Goal: Navigation & Orientation: Find specific page/section

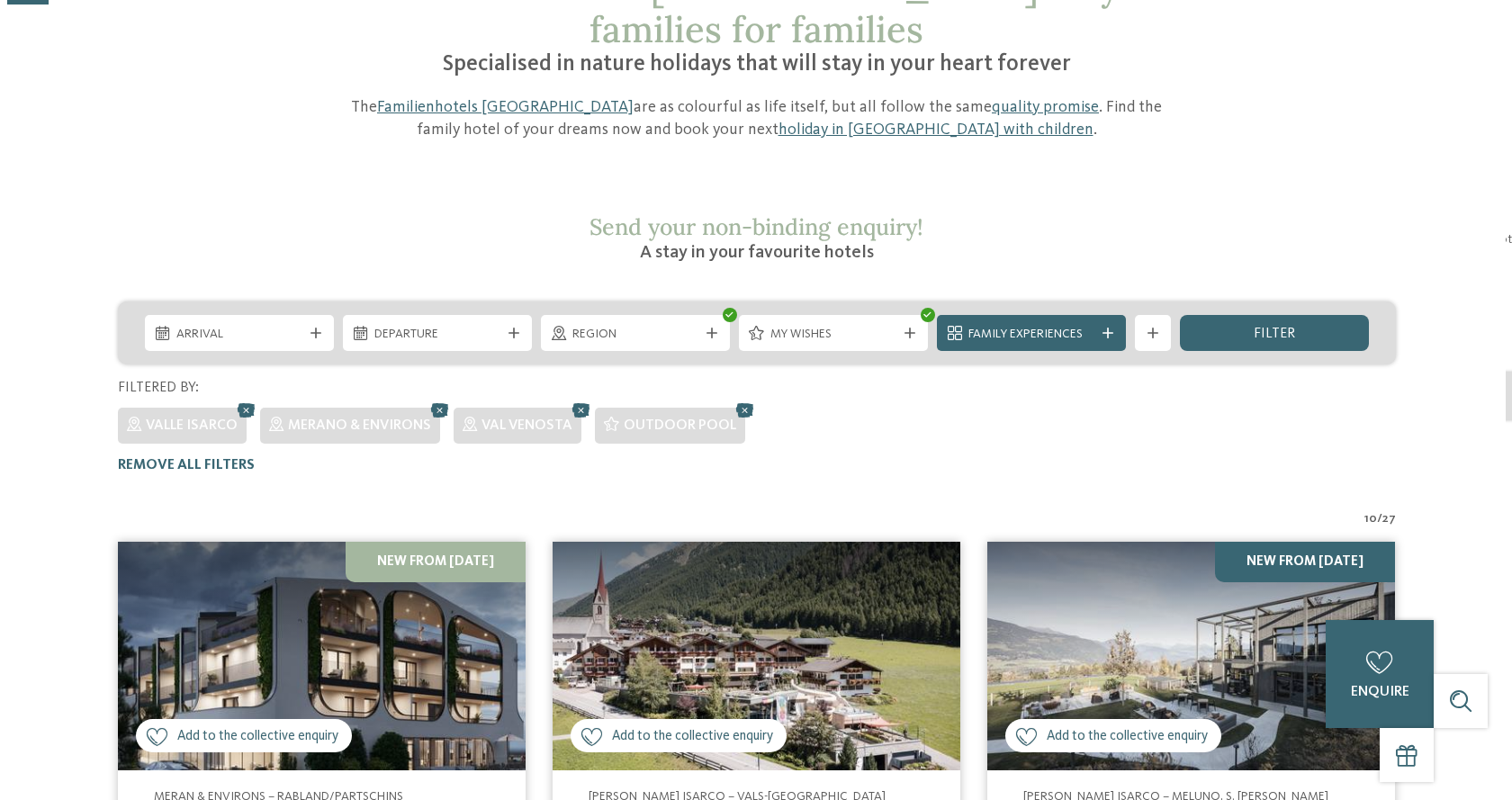
scroll to position [187, 0]
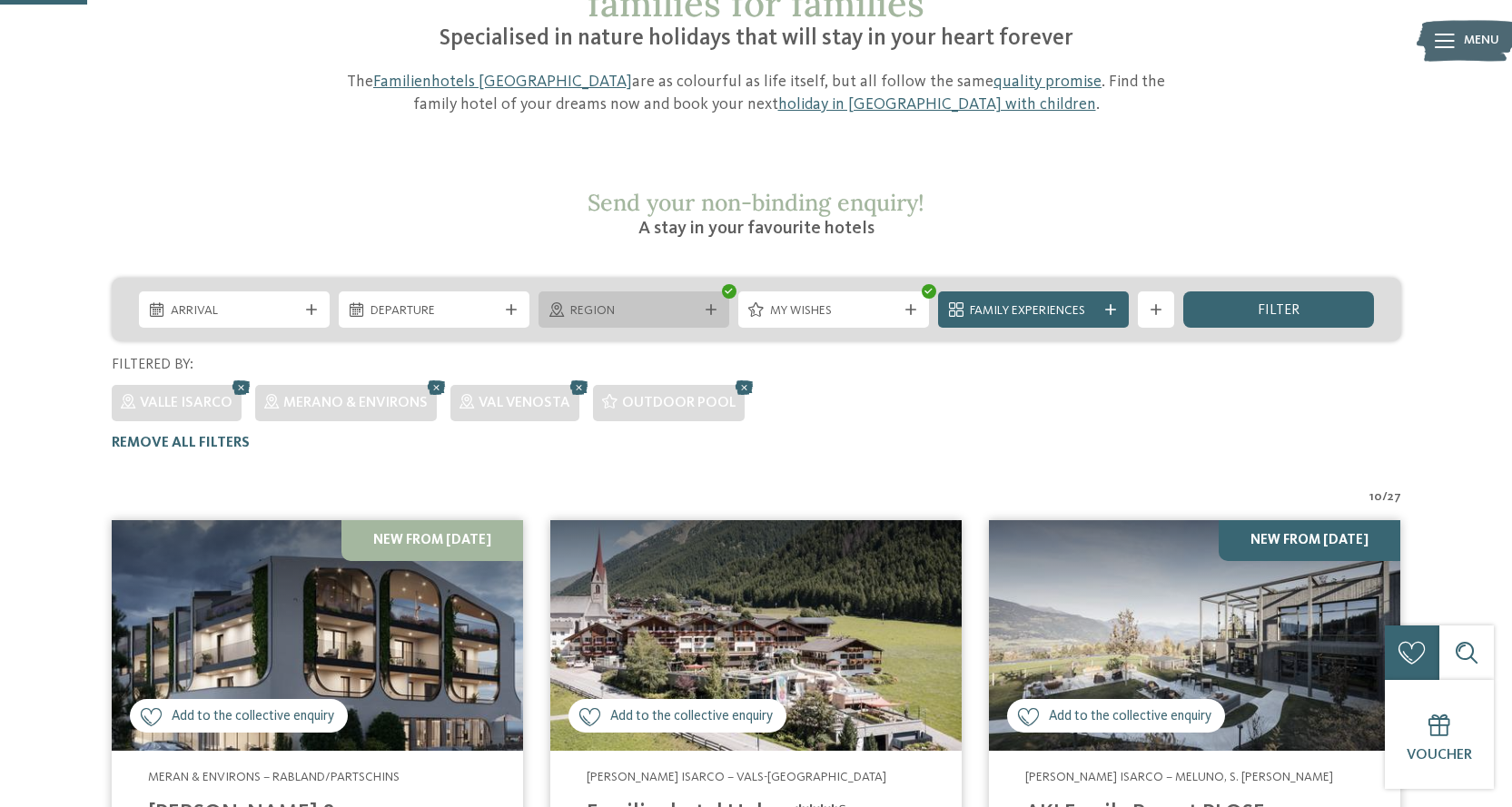
click at [709, 304] on icon at bounding box center [711, 310] width 11 height 11
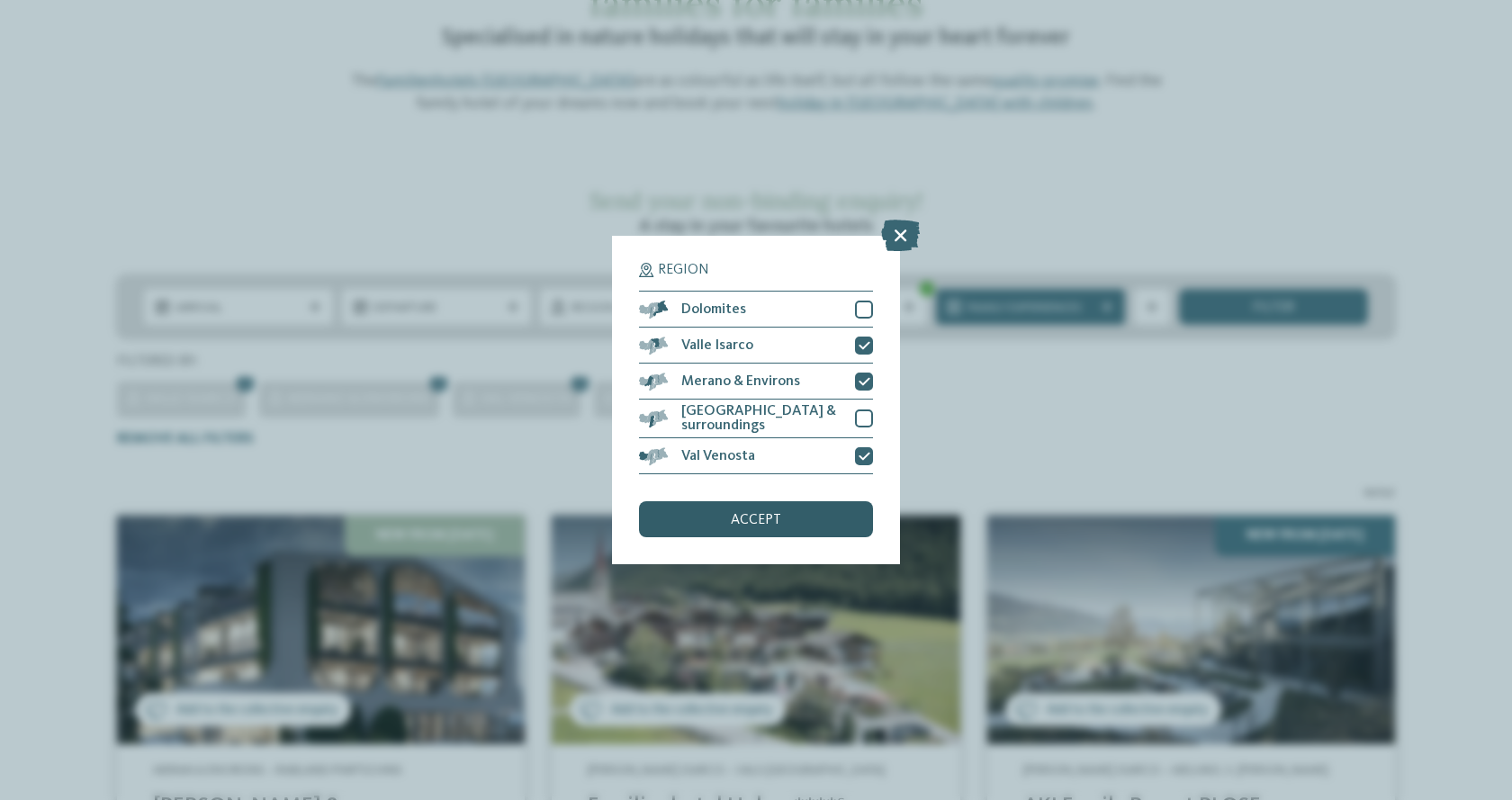
click at [725, 525] on div "accept" at bounding box center [756, 519] width 234 height 36
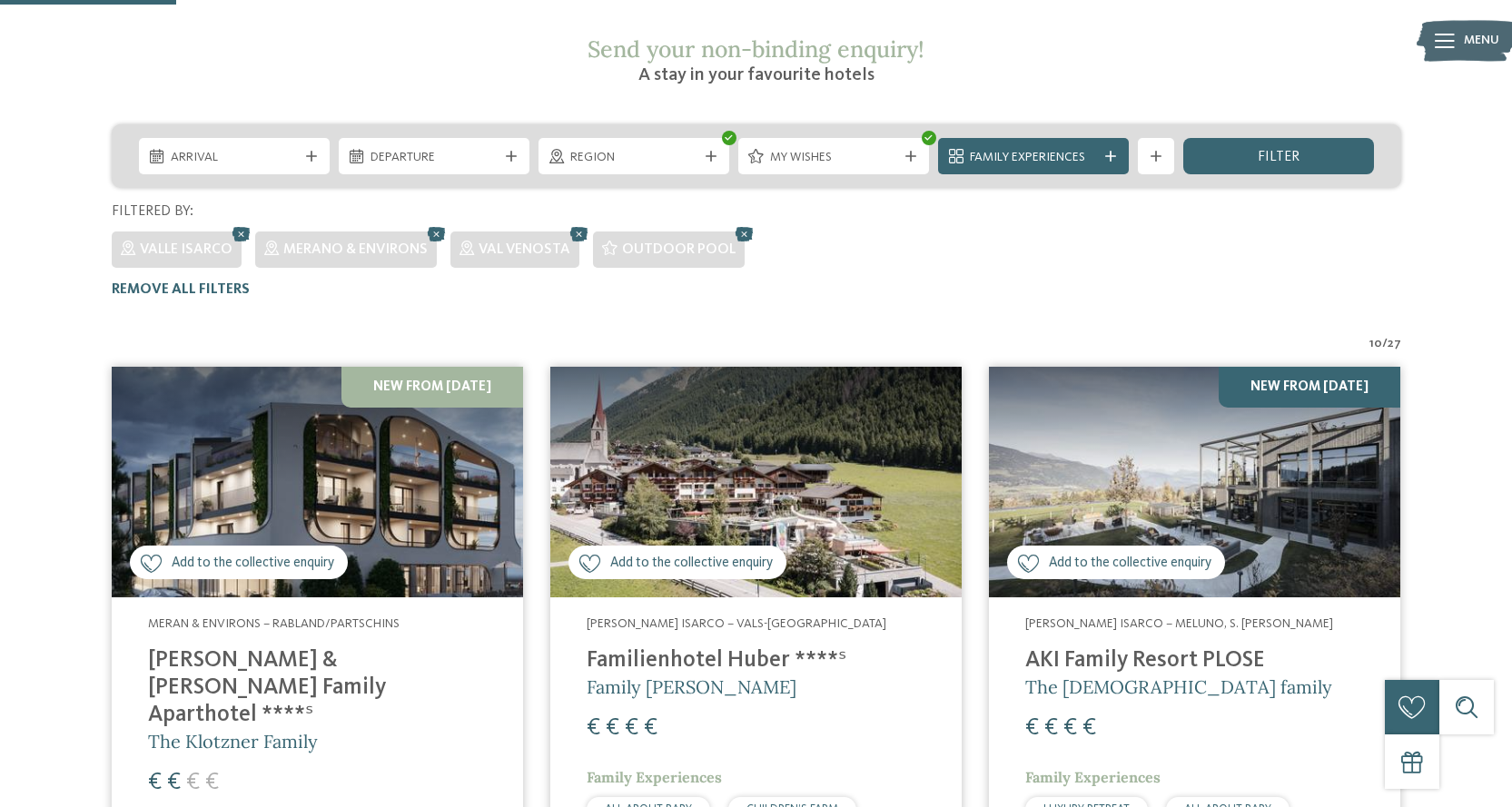
scroll to position [461, 0]
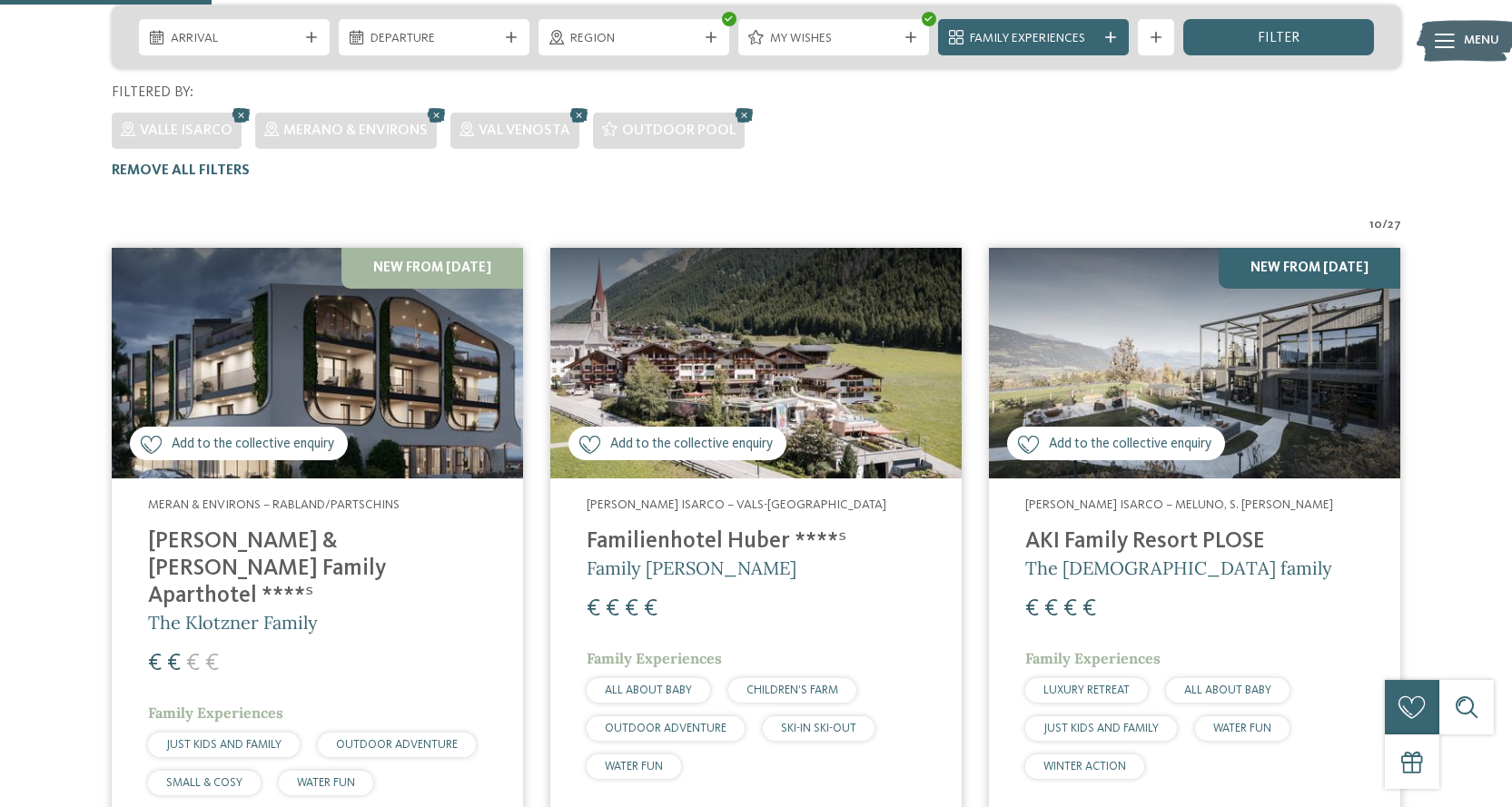
click at [341, 342] on img at bounding box center [317, 364] width 412 height 231
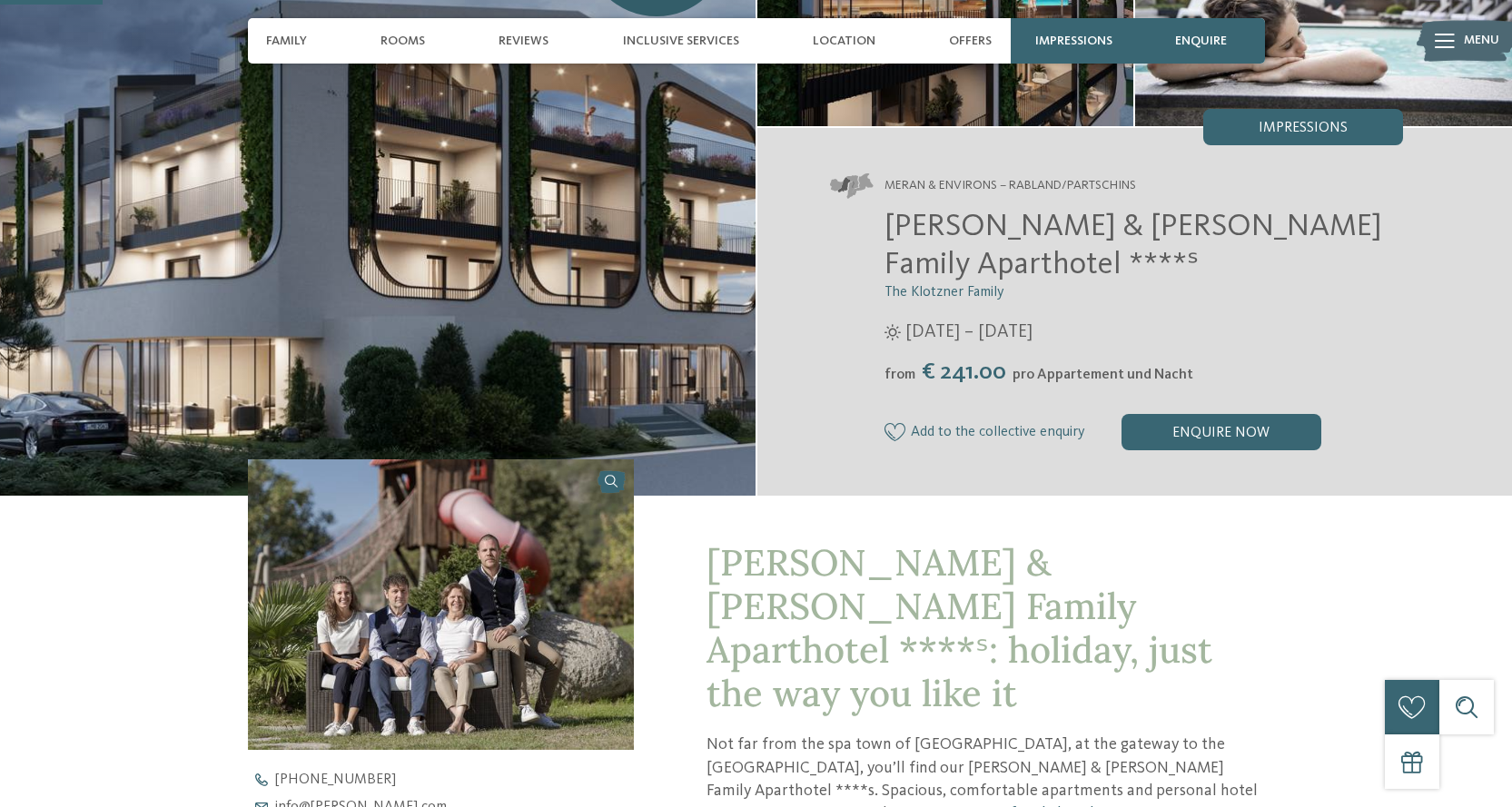
scroll to position [454, 0]
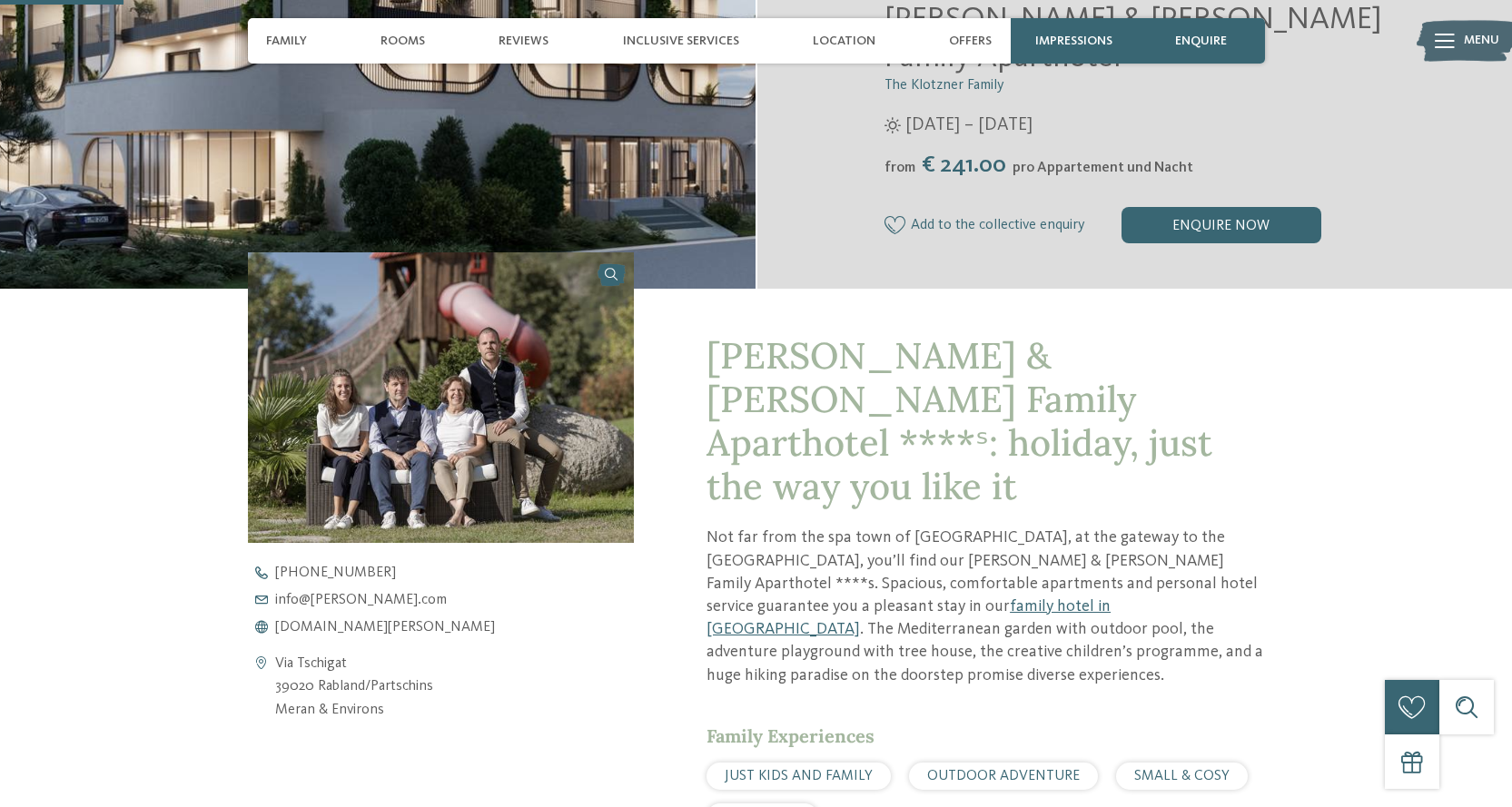
drag, startPoint x: 430, startPoint y: 648, endPoint x: 272, endPoint y: 622, distance: 160.1
click at [272, 653] on div "Via Tschigat 39020 Rabland/Partschins Meran & Environs" at bounding box center [441, 688] width 387 height 70
copy div "Via Tschigat 39020 Rabland/Partschins"
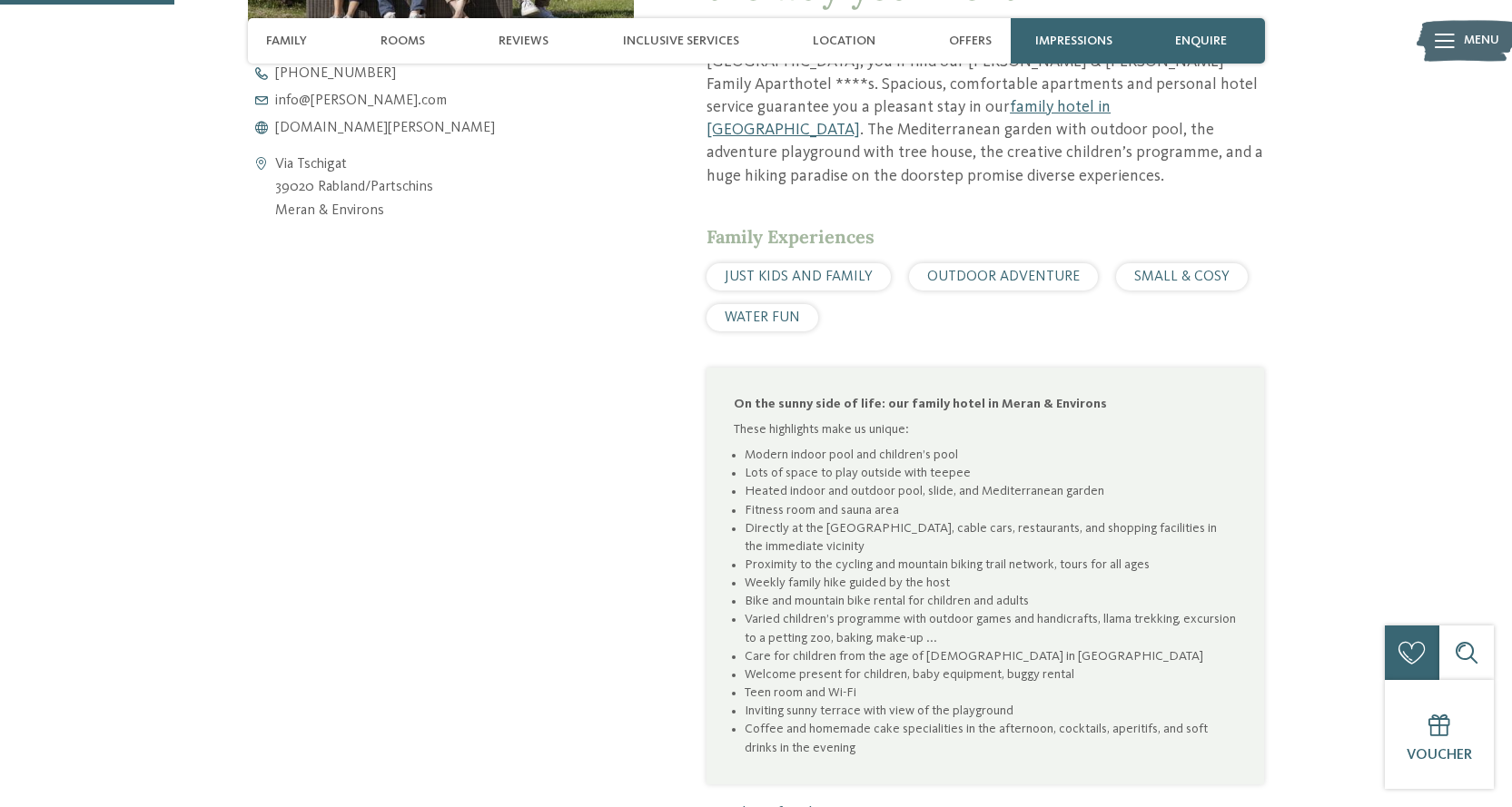
scroll to position [635, 0]
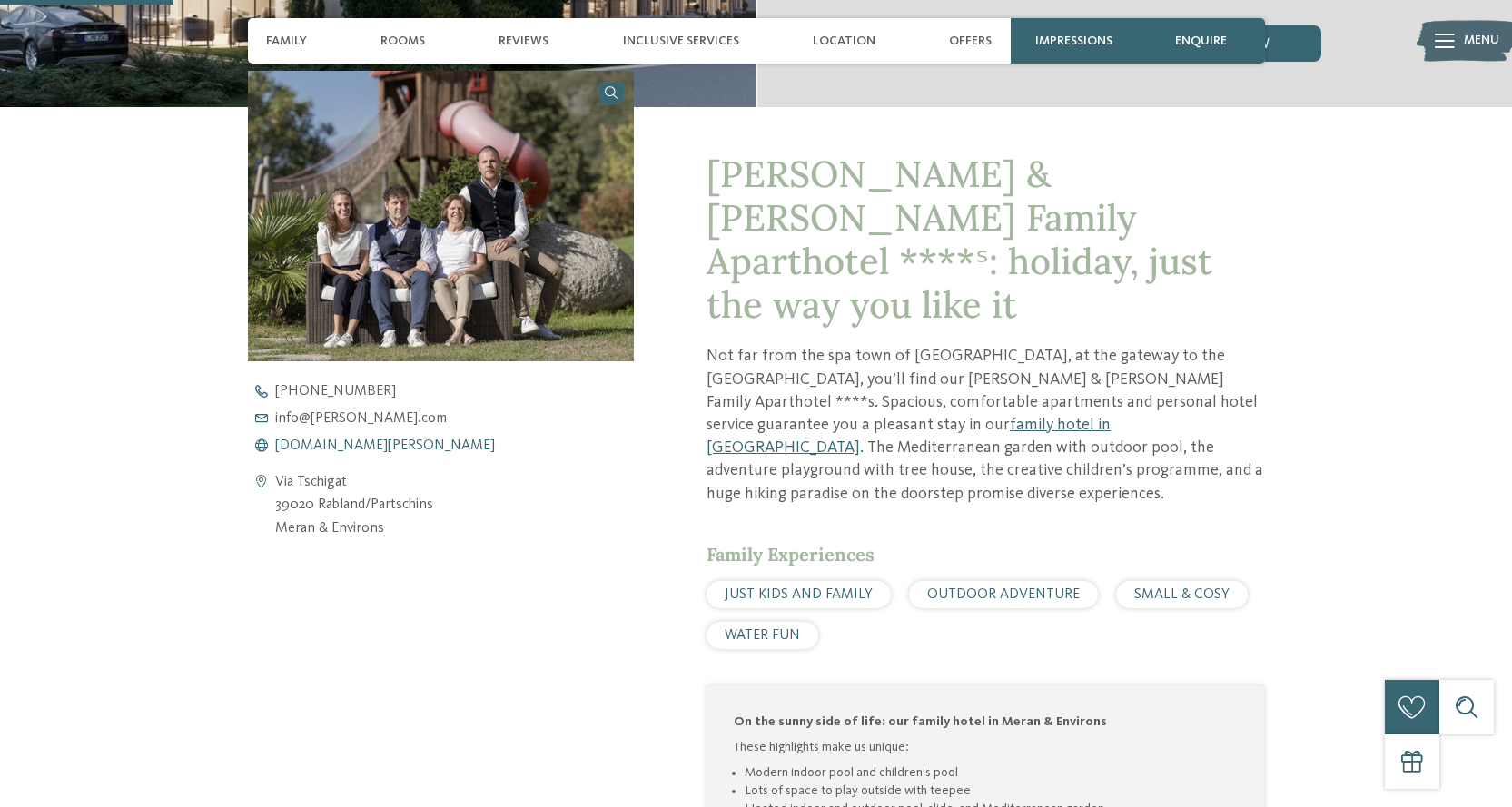
click at [319, 438] on span "[DOMAIN_NAME][PERSON_NAME]" at bounding box center [385, 446] width 220 height 15
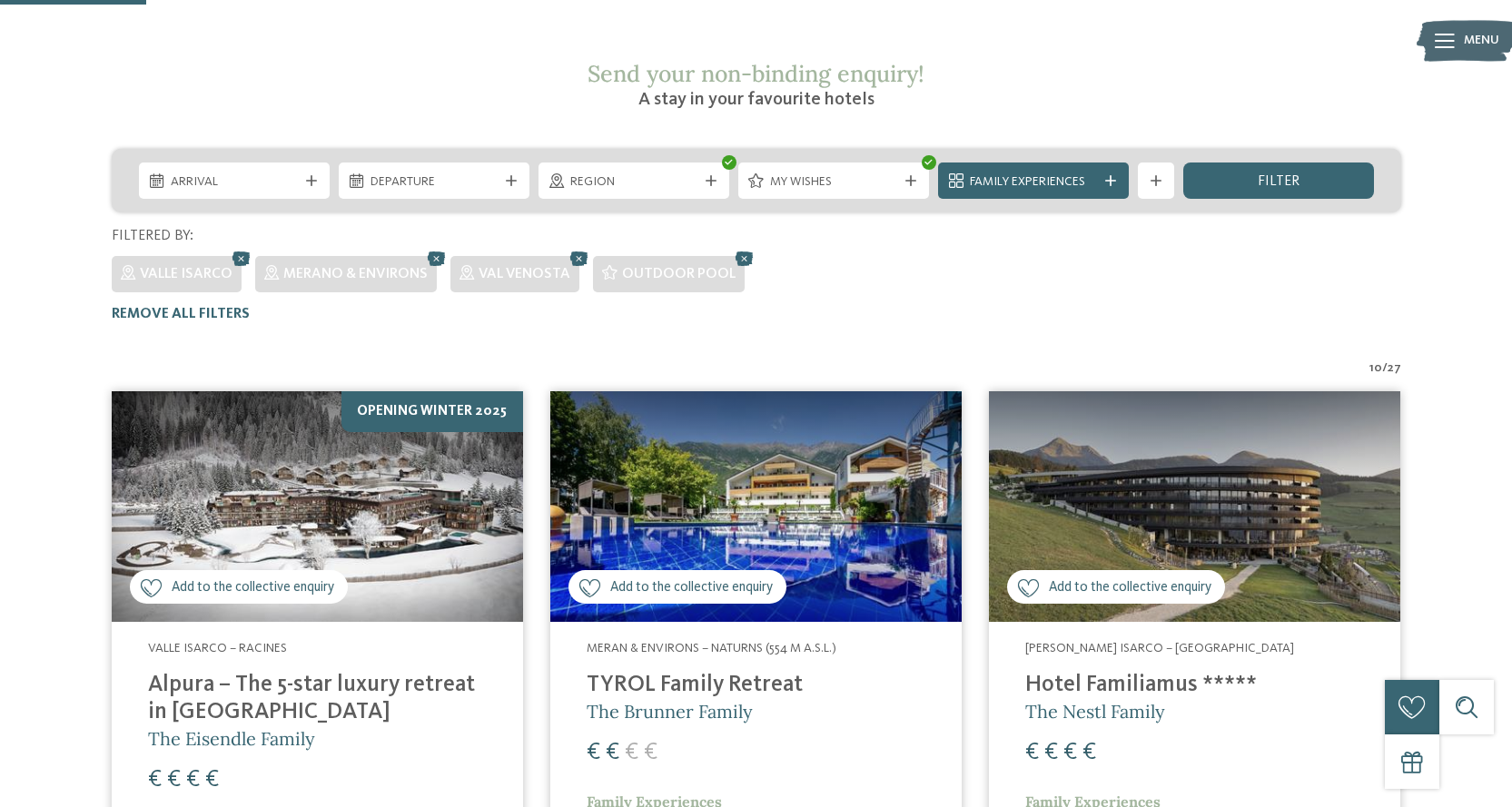
scroll to position [280, 0]
